Goal: Information Seeking & Learning: Learn about a topic

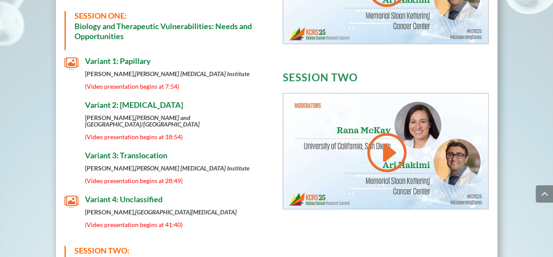
scroll to position [442, 0]
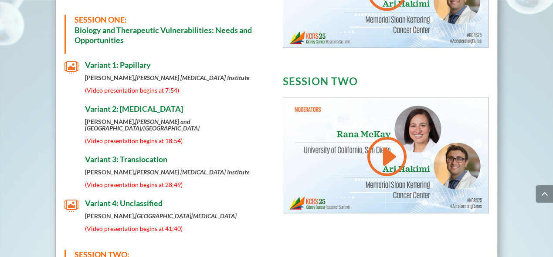
click at [71, 66] on span "" at bounding box center [71, 68] width 14 height 14
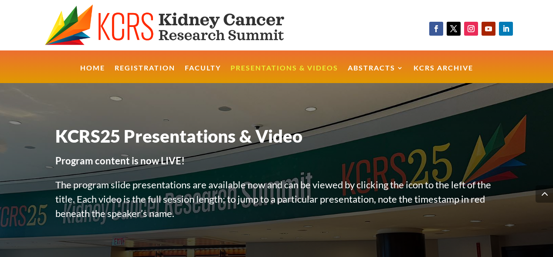
scroll to position [442, 0]
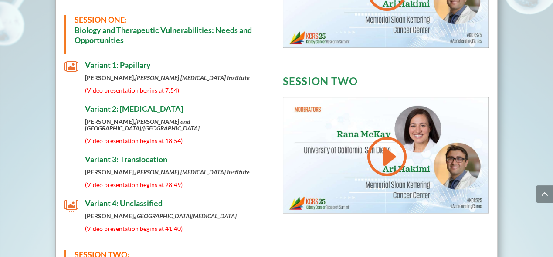
click at [150, 119] on em "[PERSON_NAME] and [GEOGRAPHIC_DATA]/[GEOGRAPHIC_DATA]" at bounding box center [142, 125] width 115 height 14
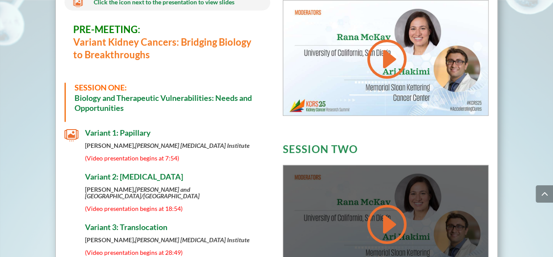
scroll to position [365, 0]
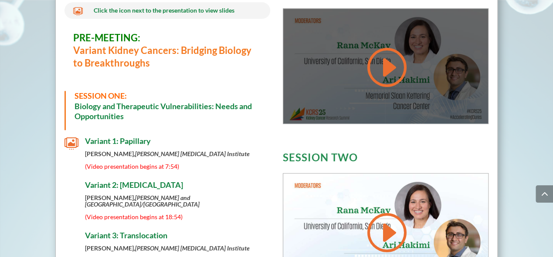
click at [388, 64] on link at bounding box center [386, 67] width 42 height 44
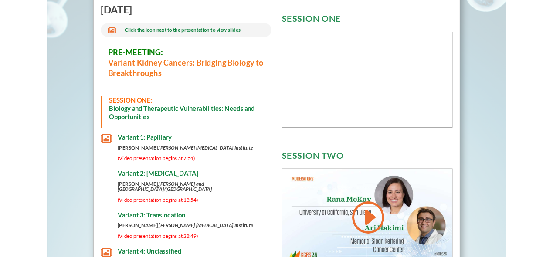
scroll to position [340, 0]
